Goal: Task Accomplishment & Management: Manage account settings

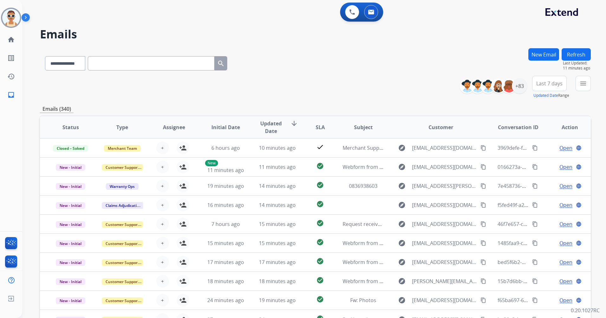
select select "**********"
click at [518, 88] on div "+83" at bounding box center [519, 85] width 15 height 15
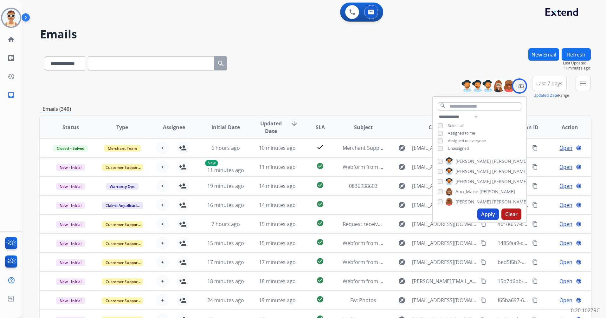
click at [466, 134] on span "Assigned to me" at bounding box center [461, 132] width 27 height 5
click at [488, 213] on button "Apply" at bounding box center [488, 213] width 22 height 11
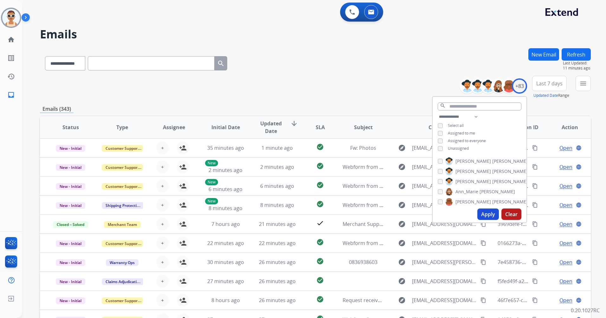
click at [554, 82] on span "Last 7 days" at bounding box center [549, 83] width 26 height 3
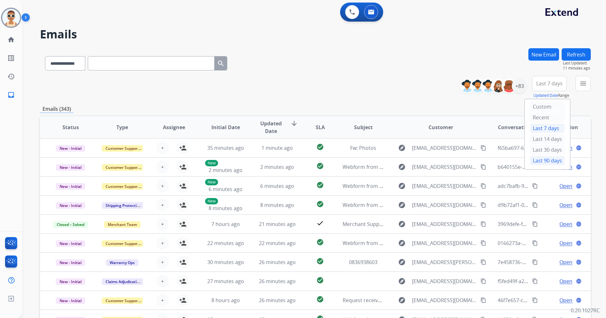
click at [544, 160] on div "Last 90 days" at bounding box center [547, 161] width 35 height 10
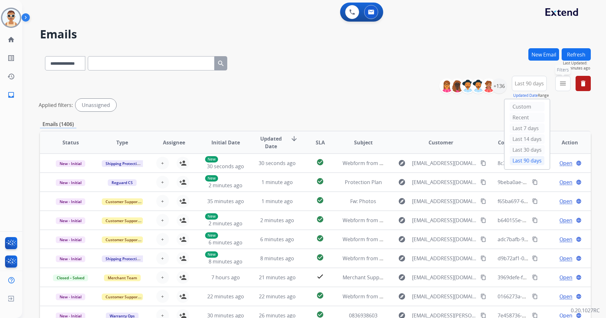
click at [560, 85] on mat-icon "menu" at bounding box center [563, 84] width 8 height 8
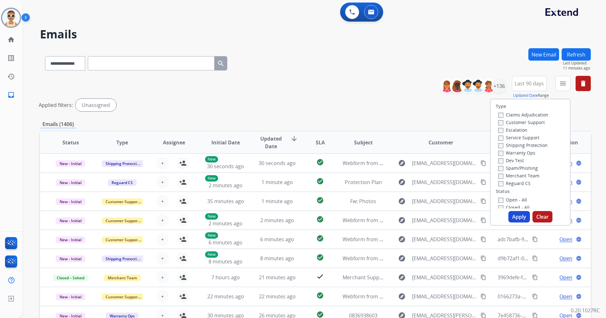
click at [526, 118] on div "Claims Adjudication" at bounding box center [523, 115] width 50 height 8
click at [528, 123] on label "Customer Support" at bounding box center [521, 122] width 47 height 6
click at [531, 145] on label "Shipping Protection" at bounding box center [522, 145] width 49 height 6
click at [523, 183] on label "Reguard CS" at bounding box center [514, 183] width 32 height 6
click at [522, 200] on label "Open - All" at bounding box center [512, 199] width 29 height 6
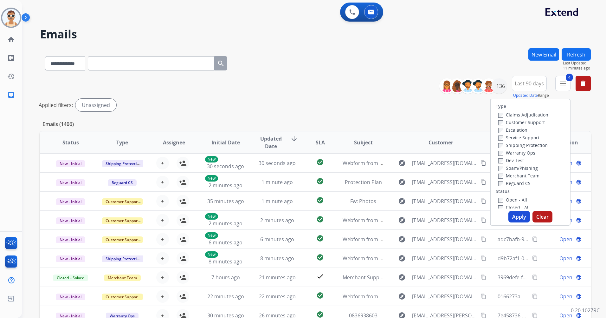
click at [521, 215] on button "Apply" at bounding box center [519, 216] width 22 height 11
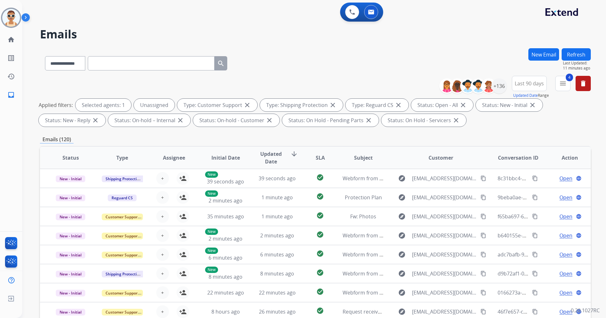
drag, startPoint x: 257, startPoint y: 1, endPoint x: 244, endPoint y: 6, distance: 13.6
click at [237, 13] on div "0 Voice Interactions 0 Email Interactions" at bounding box center [310, 13] width 561 height 20
click at [557, 85] on button "4 menu Filters" at bounding box center [562, 83] width 15 height 15
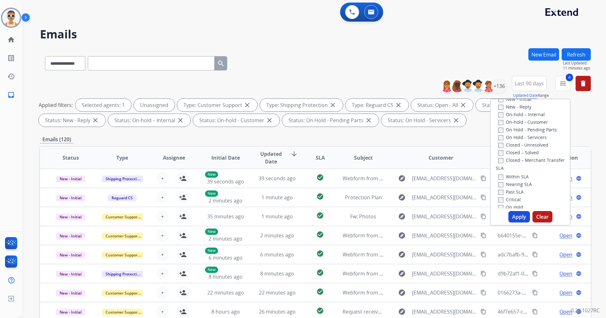
scroll to position [127, 0]
click at [517, 179] on label "Past SLA" at bounding box center [510, 180] width 25 height 6
click at [512, 187] on label "Critical" at bounding box center [509, 188] width 23 height 6
click at [521, 215] on button "Apply" at bounding box center [519, 216] width 22 height 11
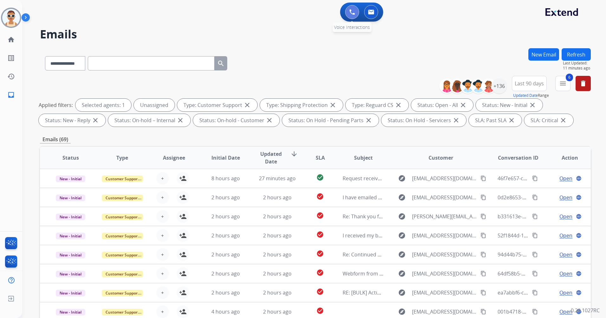
click at [351, 8] on button at bounding box center [352, 12] width 14 height 14
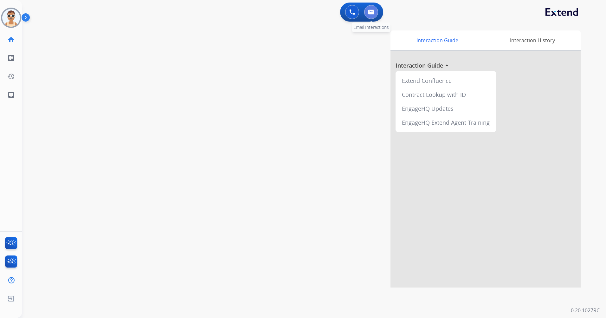
click at [371, 11] on img at bounding box center [371, 12] width 6 height 5
select select "**********"
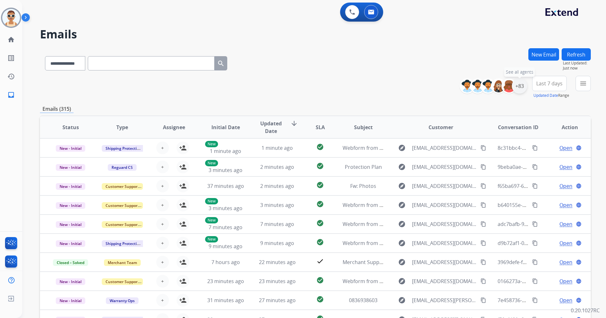
click at [524, 88] on div "+83" at bounding box center [519, 85] width 15 height 15
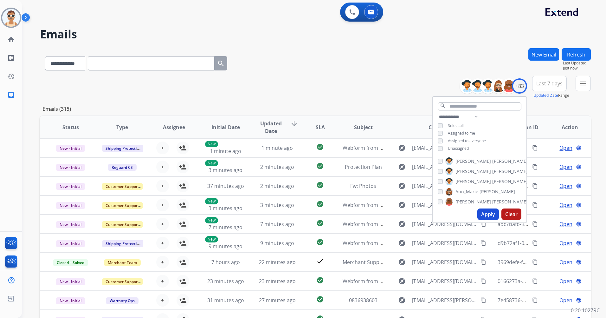
click at [471, 130] on span "Assigned to me" at bounding box center [461, 132] width 27 height 5
click at [463, 148] on span "Unassigned" at bounding box center [458, 147] width 21 height 5
click at [477, 115] on select "**********" at bounding box center [460, 117] width 44 height 8
select select "**********"
click at [438, 113] on select "**********" at bounding box center [460, 117] width 44 height 8
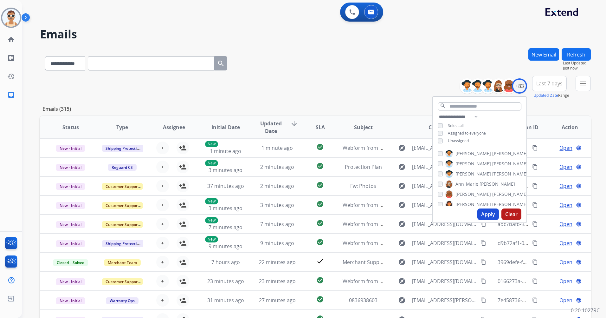
click at [472, 132] on span "Assigned to everyone" at bounding box center [467, 132] width 38 height 5
click at [487, 213] on button "Apply" at bounding box center [488, 213] width 22 height 11
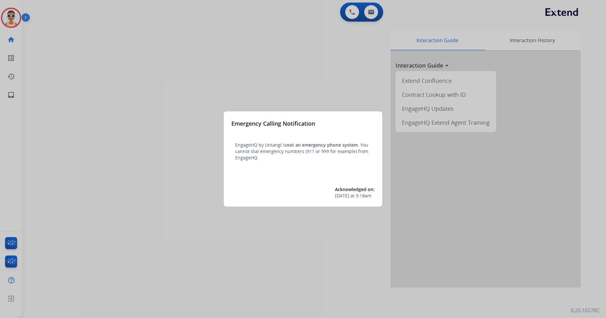
click at [164, 114] on div at bounding box center [303, 159] width 606 height 318
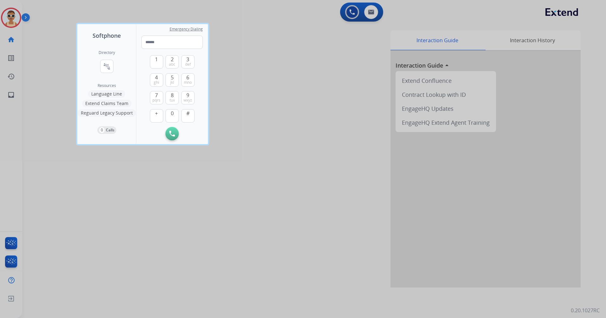
click at [234, 250] on div at bounding box center [303, 159] width 606 height 318
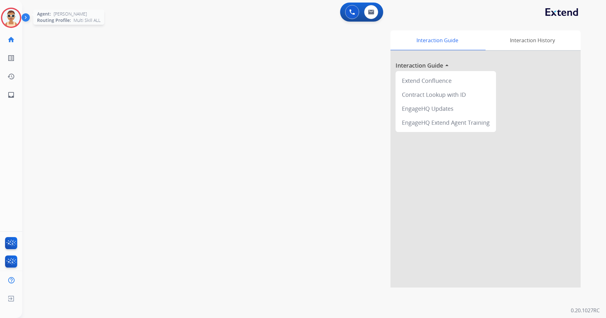
click at [19, 19] on img at bounding box center [11, 18] width 18 height 18
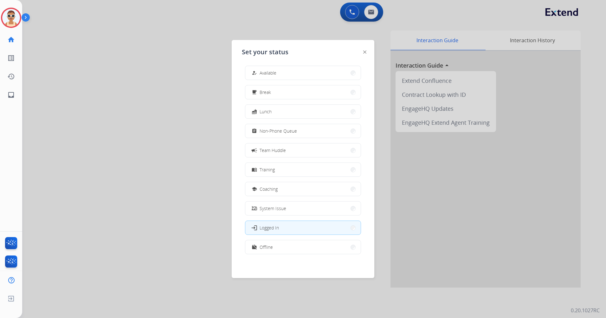
scroll to position [2, 0]
click at [292, 241] on button "work_off Offline" at bounding box center [302, 247] width 115 height 14
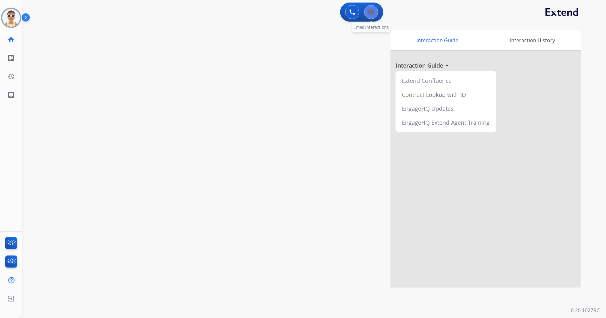
click at [373, 10] on img at bounding box center [371, 12] width 6 height 5
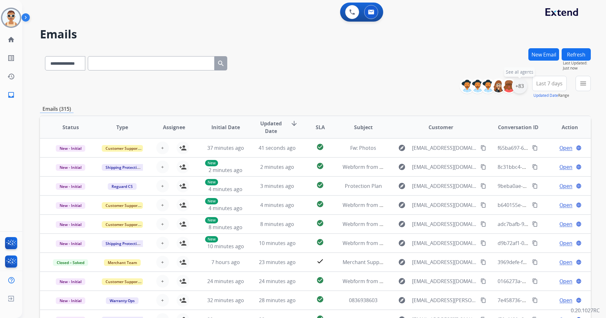
click at [520, 87] on div "+83" at bounding box center [519, 85] width 15 height 15
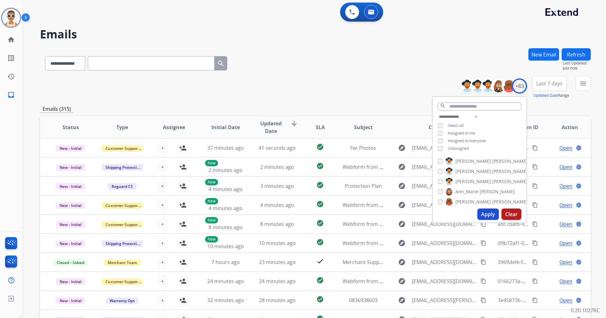
drag, startPoint x: 468, startPoint y: 132, endPoint x: 462, endPoint y: 141, distance: 10.7
click at [468, 132] on span "Assigned to me" at bounding box center [461, 132] width 27 height 5
click at [456, 150] on div "**********" at bounding box center [480, 133] width 94 height 41
click at [462, 148] on span "Unassigned" at bounding box center [458, 147] width 21 height 5
click at [479, 114] on select "**********" at bounding box center [460, 117] width 44 height 8
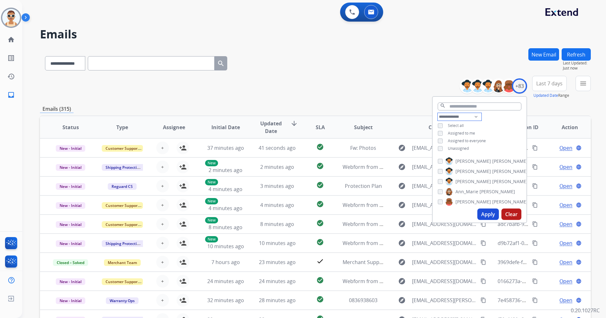
select select "**********"
click at [438, 113] on select "**********" at bounding box center [460, 117] width 44 height 8
click at [471, 130] on span "Assigned to everyone" at bounding box center [467, 132] width 38 height 5
click at [486, 212] on button "Apply" at bounding box center [488, 213] width 22 height 11
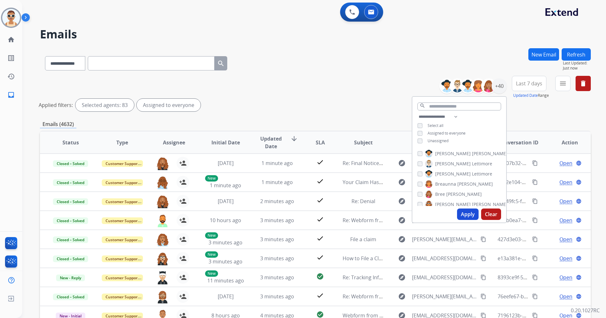
click at [464, 211] on button "Apply" at bounding box center [468, 213] width 22 height 11
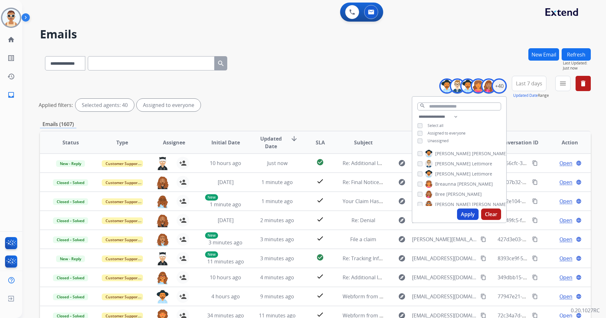
click at [518, 85] on span "Last 7 days" at bounding box center [529, 83] width 26 height 3
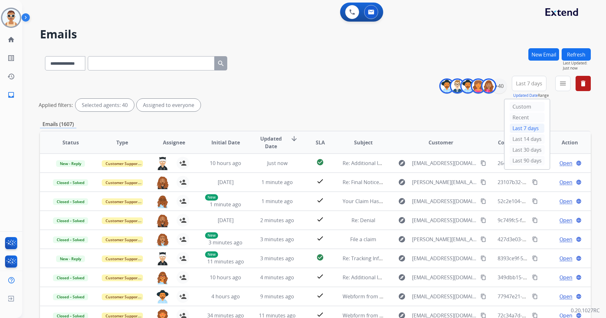
click at [520, 163] on div "Last 90 days" at bounding box center [527, 161] width 35 height 10
click at [558, 90] on button "menu Filters" at bounding box center [562, 83] width 15 height 15
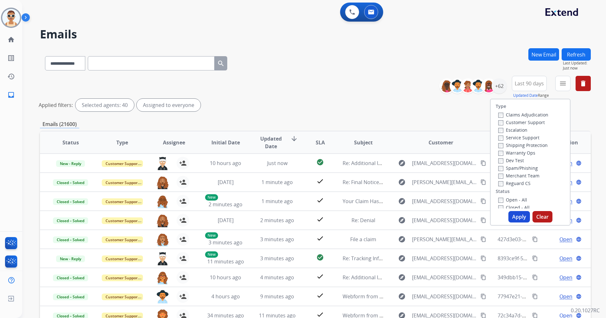
click at [537, 122] on label "Customer Support" at bounding box center [521, 122] width 47 height 6
click at [534, 144] on label "Shipping Protection" at bounding box center [522, 145] width 49 height 6
click at [524, 183] on label "Reguard CS" at bounding box center [514, 183] width 32 height 6
click at [522, 200] on label "Open - All" at bounding box center [512, 199] width 29 height 6
click at [517, 220] on button "Apply" at bounding box center [519, 216] width 22 height 11
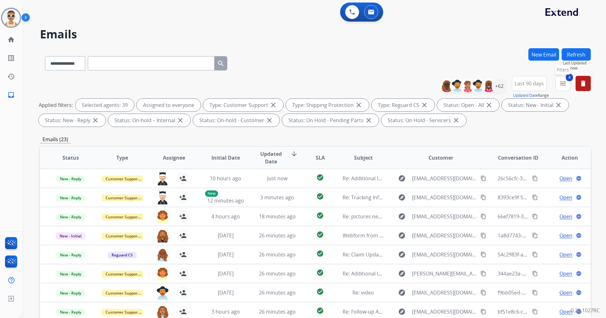
drag, startPoint x: 560, startPoint y: 86, endPoint x: 556, endPoint y: 102, distance: 16.8
click at [560, 86] on mat-icon "menu" at bounding box center [563, 84] width 8 height 8
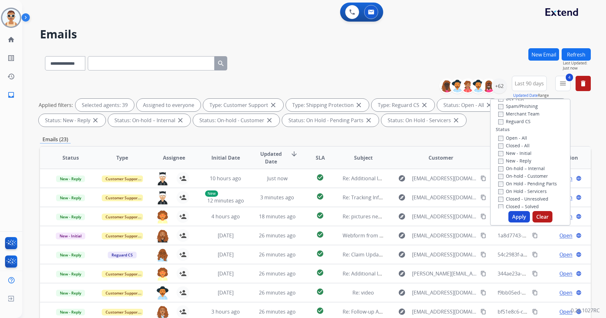
scroll to position [158, 0]
click at [514, 149] on label "Past SLA" at bounding box center [510, 149] width 25 height 6
drag, startPoint x: 511, startPoint y: 215, endPoint x: 510, endPoint y: 212, distance: 3.3
click at [511, 215] on button "Apply" at bounding box center [519, 216] width 22 height 11
